Goal: Check status: Check status

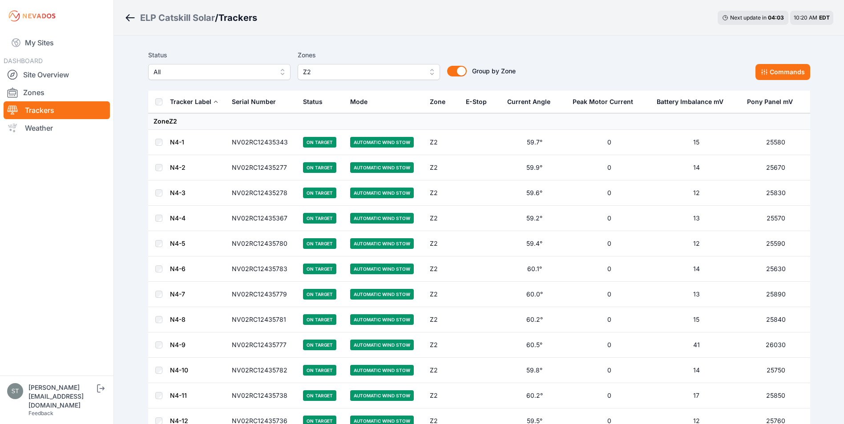
click at [354, 69] on span "Z2" at bounding box center [362, 72] width 119 height 11
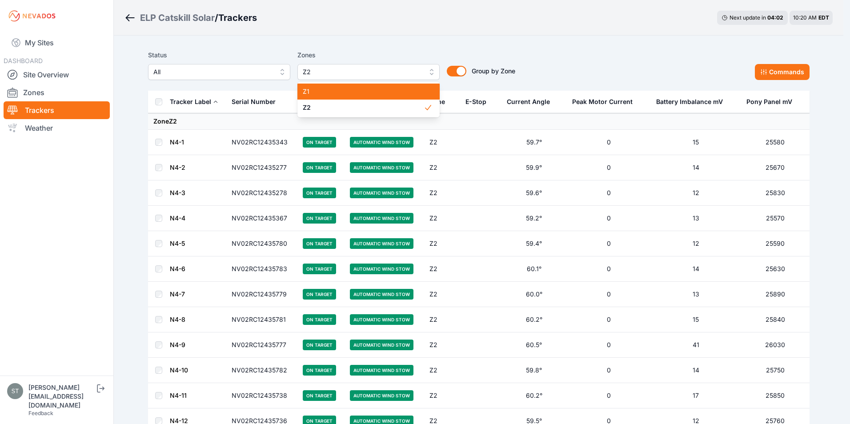
click at [326, 88] on span "Z1" at bounding box center [363, 91] width 121 height 9
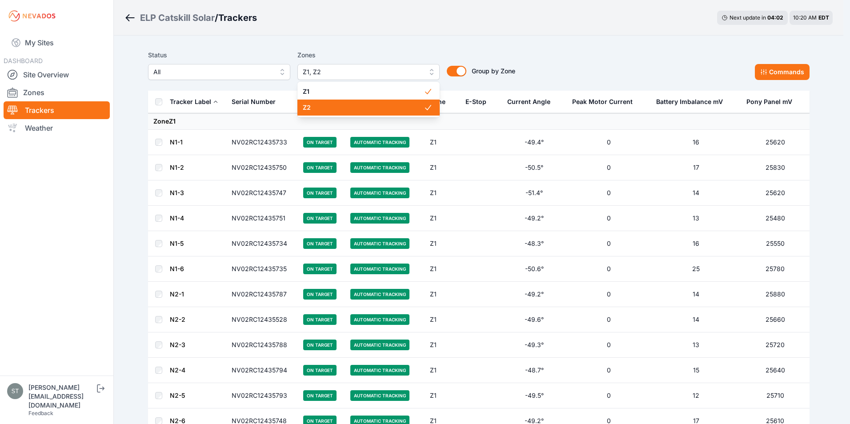
click at [375, 107] on span "Z2" at bounding box center [363, 107] width 121 height 9
click at [323, 109] on span "Z2" at bounding box center [363, 107] width 121 height 9
click at [322, 91] on span "Z1" at bounding box center [363, 91] width 121 height 9
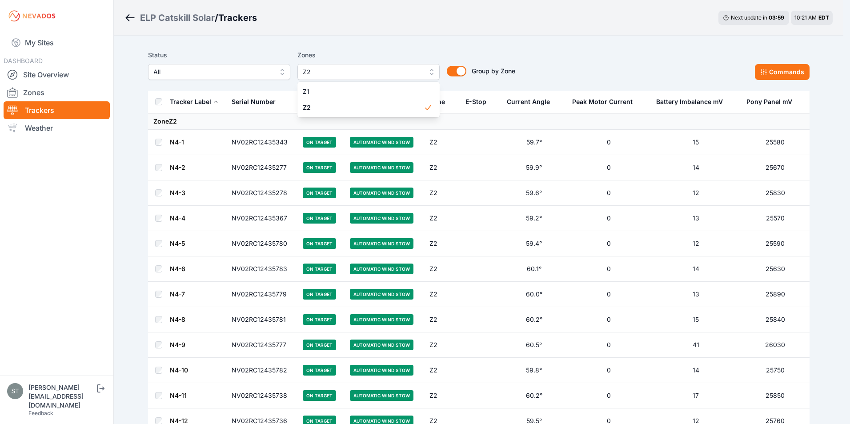
click at [568, 26] on div "ELP Catskill Solar / Trackers Next update in 03 : 59 10:21 AM EDT Status All Zo…" at bounding box center [422, 274] width 844 height 549
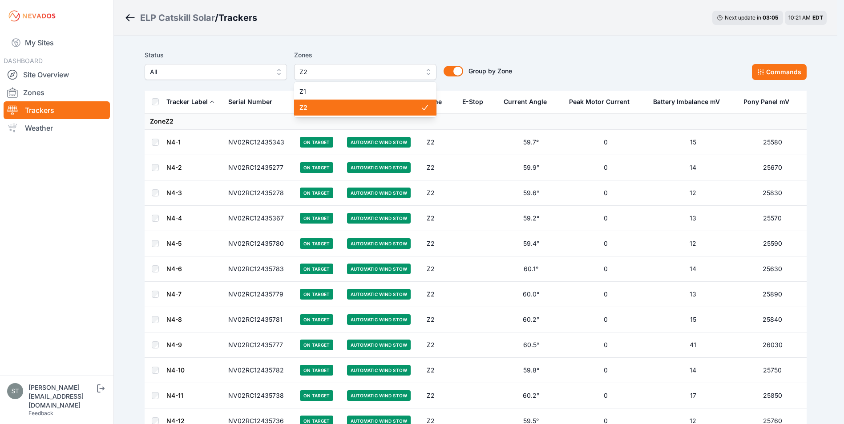
click at [335, 72] on span "Z2" at bounding box center [358, 72] width 119 height 11
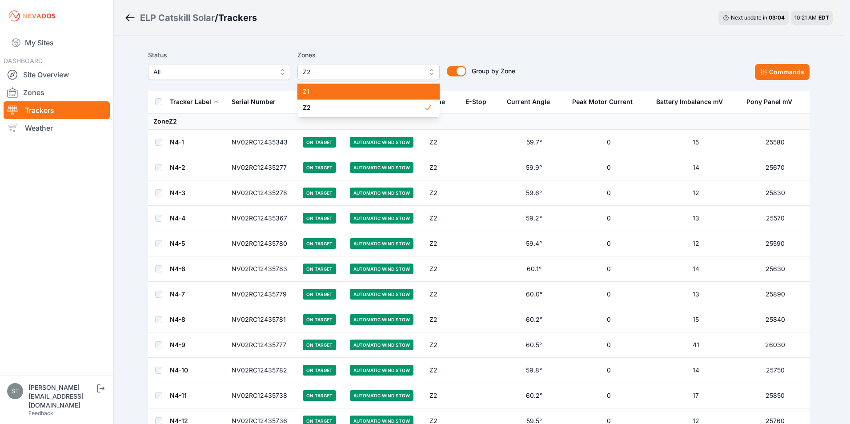
click at [325, 89] on span "Z1" at bounding box center [363, 91] width 121 height 9
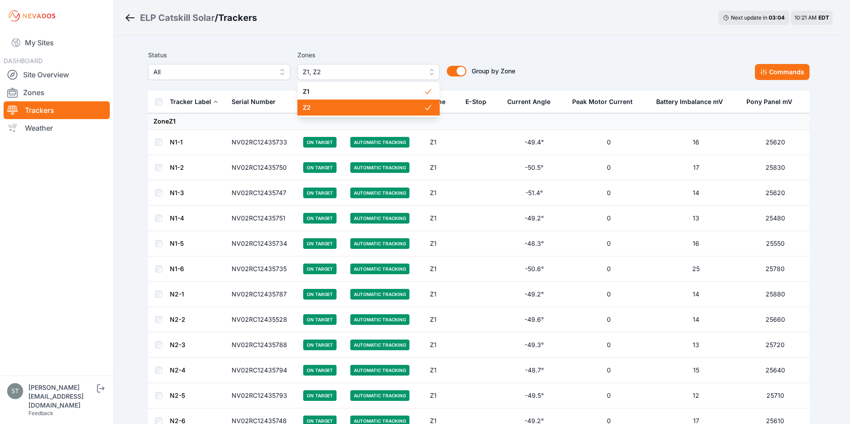
click at [325, 105] on span "Z2" at bounding box center [363, 107] width 121 height 9
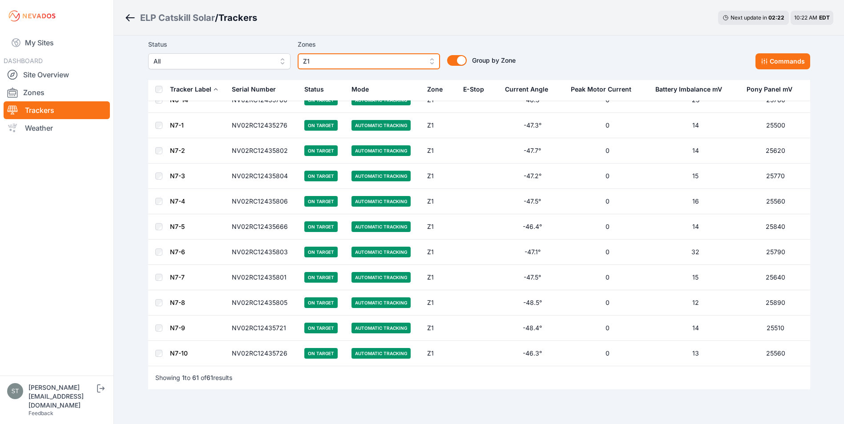
scroll to position [1334, 0]
